Goal: Task Accomplishment & Management: Manage account settings

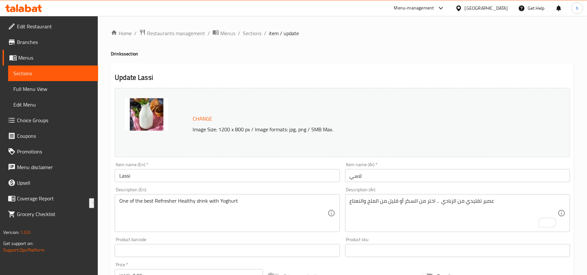
click at [500, 8] on div "[GEOGRAPHIC_DATA]" at bounding box center [485, 8] width 43 height 7
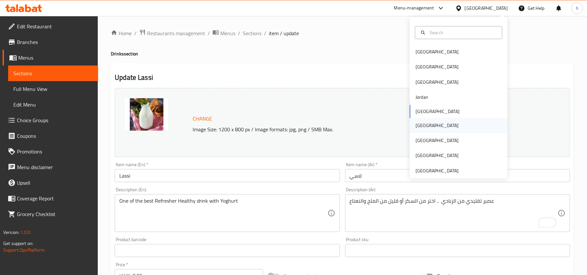
click at [427, 127] on div "[GEOGRAPHIC_DATA]" at bounding box center [458, 125] width 98 height 15
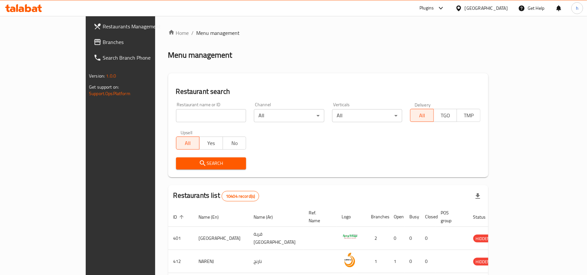
click at [103, 40] on span "Branches" at bounding box center [141, 42] width 76 height 8
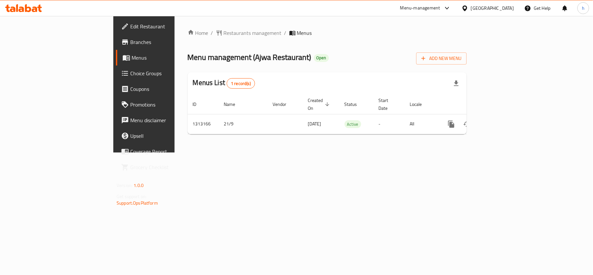
click at [416, 51] on div "Menu management ( Ajwa Restaurant ) Open Add New Menu" at bounding box center [327, 57] width 279 height 15
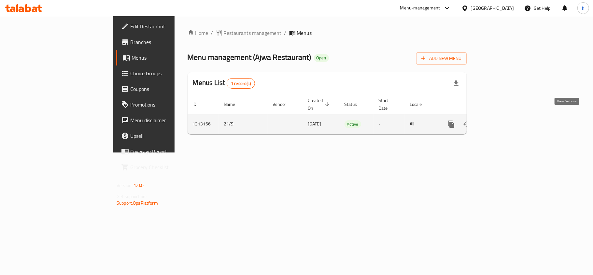
click at [502, 120] on icon "enhanced table" at bounding box center [498, 124] width 8 height 8
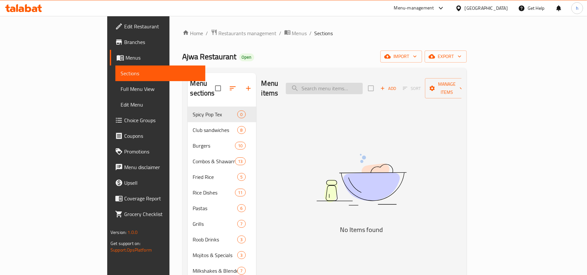
click at [356, 85] on input "search" at bounding box center [324, 88] width 77 height 11
paste input "Spanish Burger"
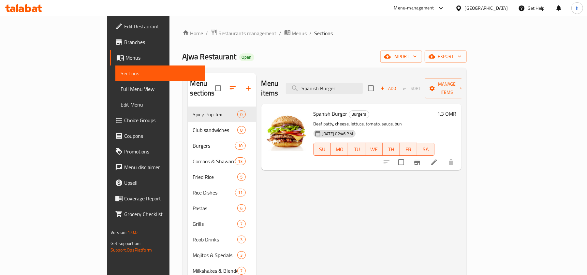
type input "Spanish Burger"
click at [438, 158] on icon at bounding box center [434, 162] width 8 height 8
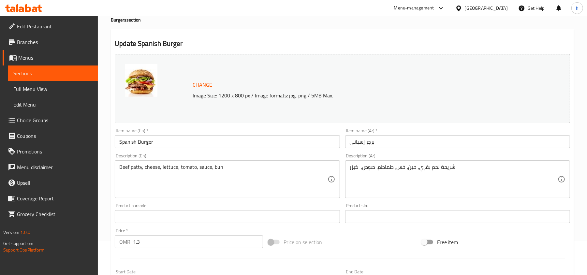
scroll to position [87, 0]
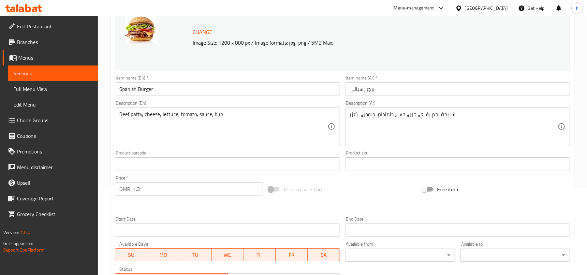
click at [404, 116] on textarea "شريحة لحم بقري، جبن، خس، طماطم، صوص، كيزر" at bounding box center [453, 126] width 208 height 31
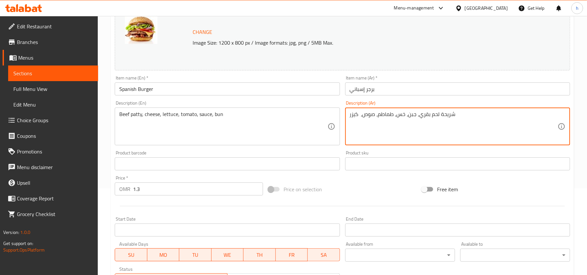
click at [404, 116] on textarea "شريحة لحم بقري، جبن، خس، طماطم، صوص، كيزر" at bounding box center [453, 126] width 208 height 31
click at [384, 130] on textarea "شريحة لحم بقري، جبن، خس، طماطم، صوص، كيزر" at bounding box center [453, 126] width 208 height 31
click at [351, 116] on textarea "شريحة لحم بقري، جبن، خس، طماطم، صوص، كيزر" at bounding box center [453, 126] width 208 height 31
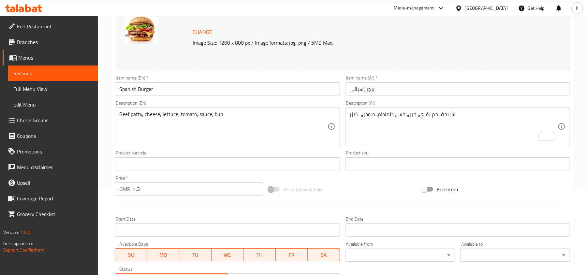
click at [353, 113] on textarea "شريحة لحم بقري، جبن، خس، طماطم، صوص، كيزر" at bounding box center [453, 126] width 208 height 31
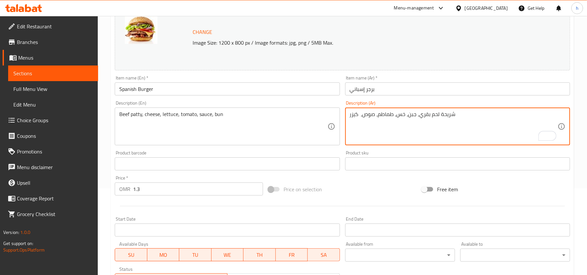
click at [353, 113] on textarea "شريحة لحم بقري، جبن، خس، طماطم، صوص، كيزر" at bounding box center [453, 126] width 208 height 31
click at [376, 126] on textarea "شريحة لحم بقري، جبن، خس، طماطم، صوص، كيزر" at bounding box center [453, 126] width 208 height 31
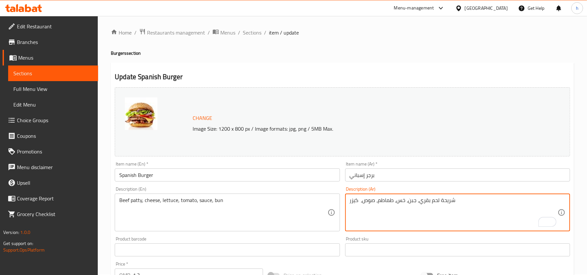
scroll to position [0, 0]
